Goal: Navigation & Orientation: Find specific page/section

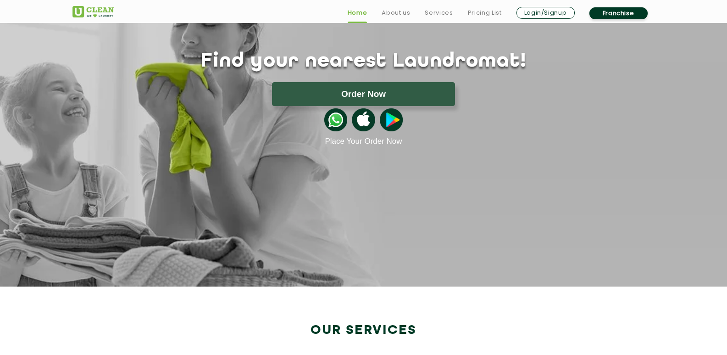
scroll to position [92, 0]
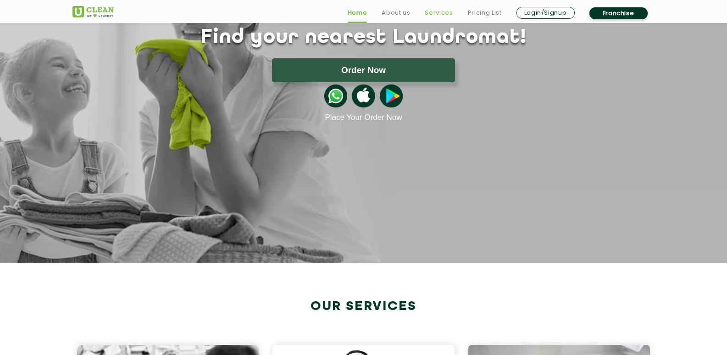
click at [440, 14] on link "Services" at bounding box center [439, 12] width 28 height 11
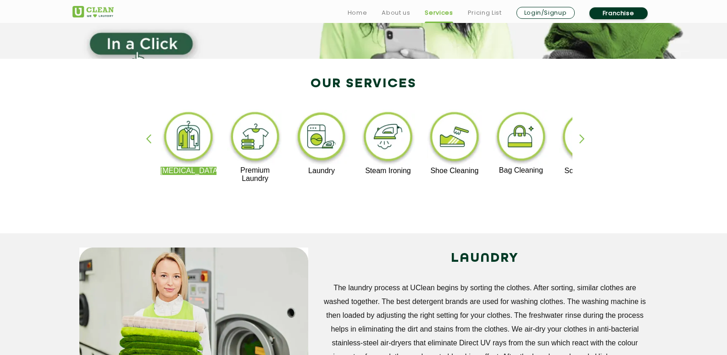
scroll to position [183, 0]
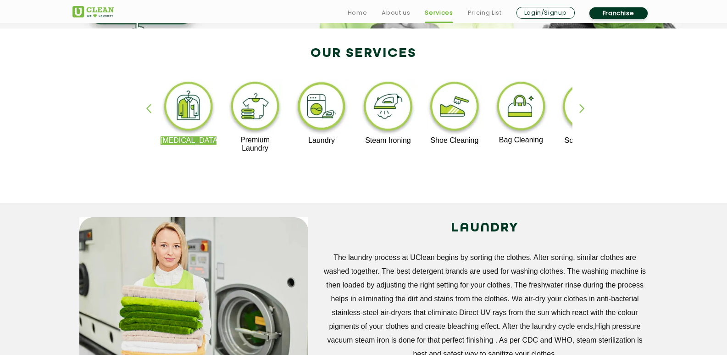
click at [579, 113] on div "button" at bounding box center [586, 116] width 14 height 25
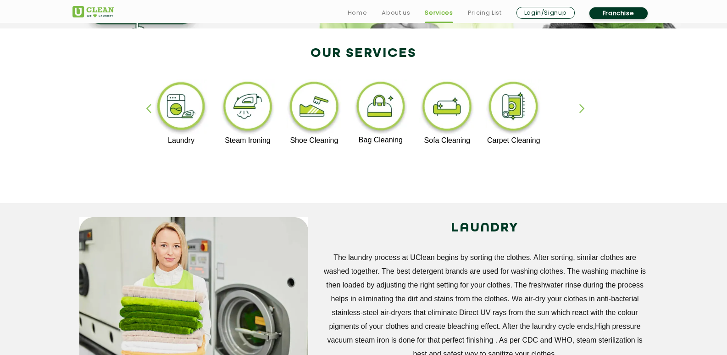
click at [579, 113] on div "button" at bounding box center [586, 116] width 14 height 25
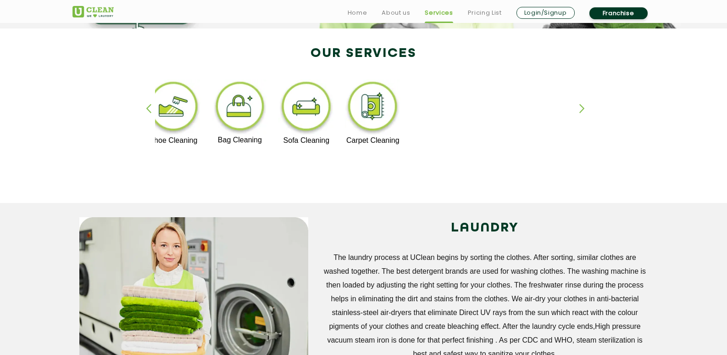
click at [579, 113] on div "button" at bounding box center [586, 116] width 14 height 25
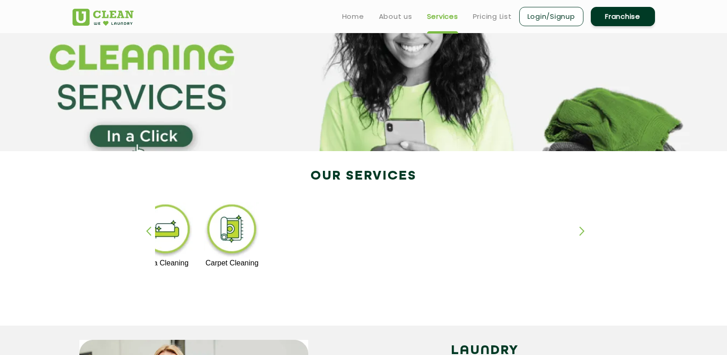
scroll to position [0, 0]
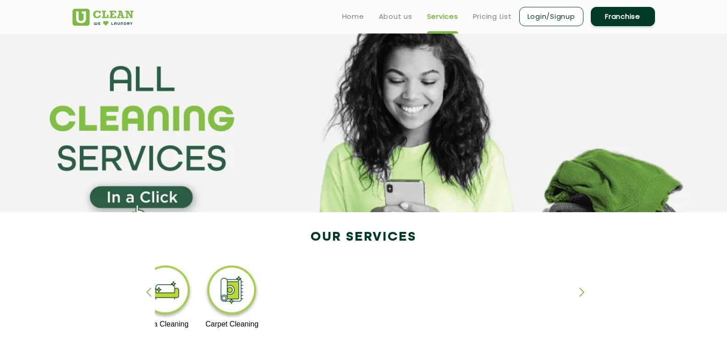
click at [149, 290] on div "button" at bounding box center [153, 299] width 14 height 25
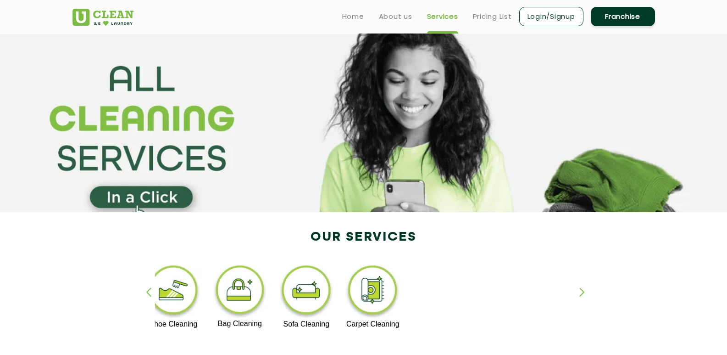
click at [150, 289] on div "button" at bounding box center [153, 299] width 14 height 25
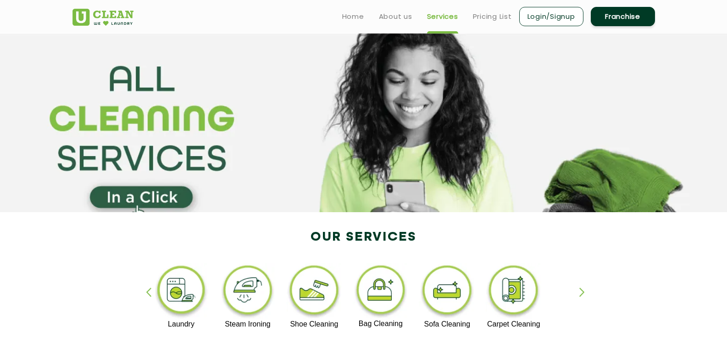
click at [150, 289] on div "button" at bounding box center [153, 299] width 14 height 25
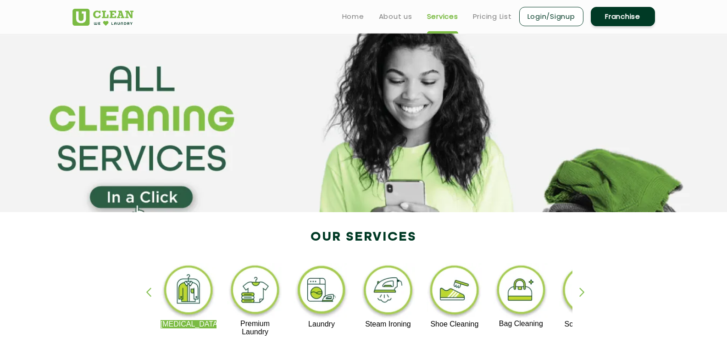
click at [150, 289] on div "button" at bounding box center [153, 299] width 14 height 25
